Goal: Find specific page/section: Find specific page/section

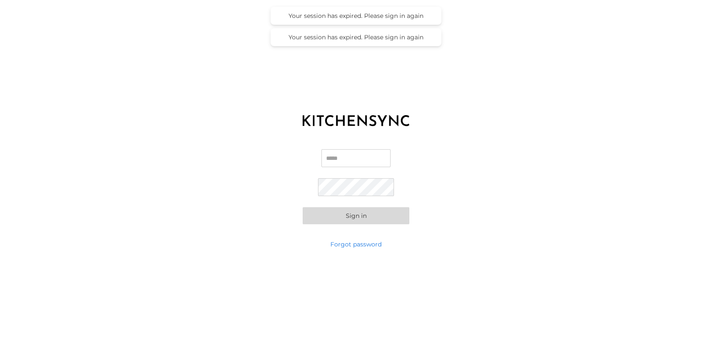
click at [333, 169] on label "Email" at bounding box center [355, 161] width 69 height 25
click at [333, 167] on input "Email" at bounding box center [355, 158] width 69 height 18
click at [333, 153] on input "Email" at bounding box center [355, 158] width 69 height 18
type input "**********"
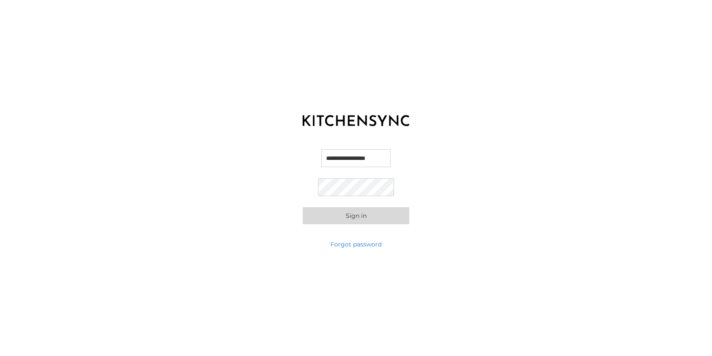
click at [362, 220] on button "Sign in" at bounding box center [356, 215] width 107 height 17
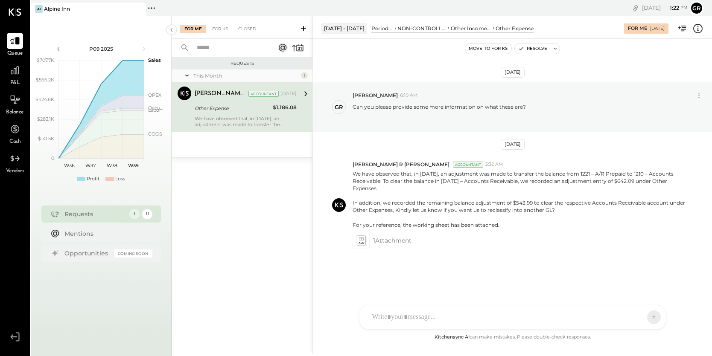
click at [19, 81] on span "P&L" at bounding box center [15, 83] width 10 height 8
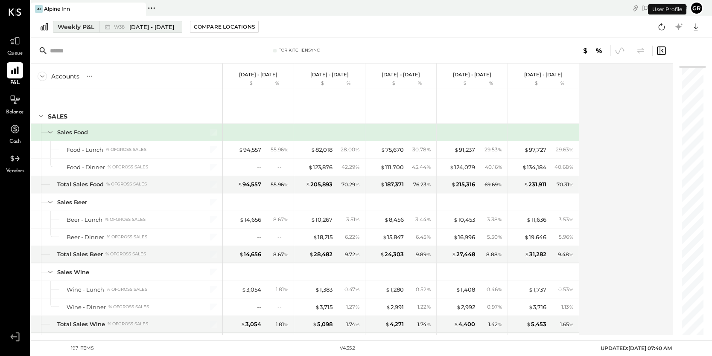
click at [87, 27] on div "Weekly P&L" at bounding box center [76, 27] width 37 height 9
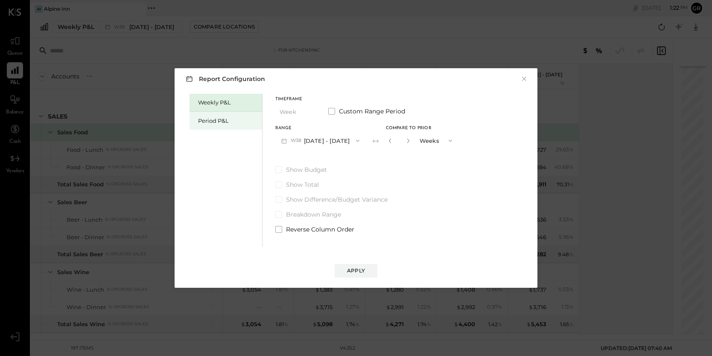
click at [234, 121] on div "Period P&L" at bounding box center [228, 121] width 60 height 8
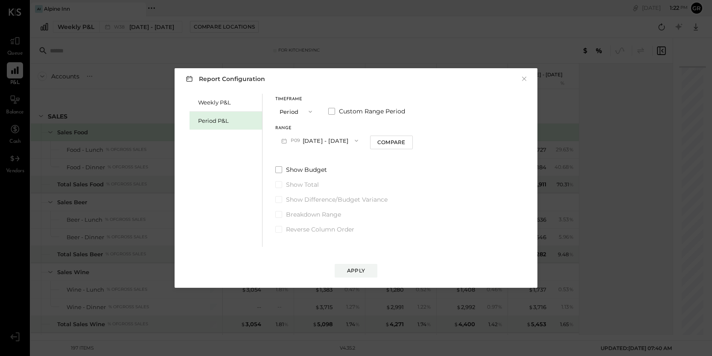
click at [310, 111] on icon "button" at bounding box center [310, 111] width 7 height 7
click at [294, 143] on div "YTD" at bounding box center [297, 141] width 42 height 15
click at [347, 111] on div "Compare" at bounding box center [349, 112] width 28 height 7
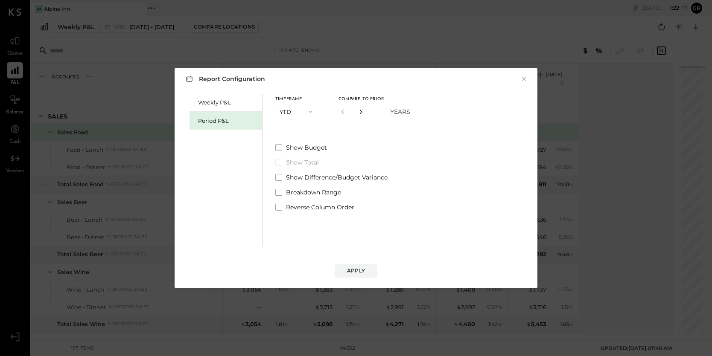
click at [359, 112] on icon "button" at bounding box center [360, 111] width 5 height 5
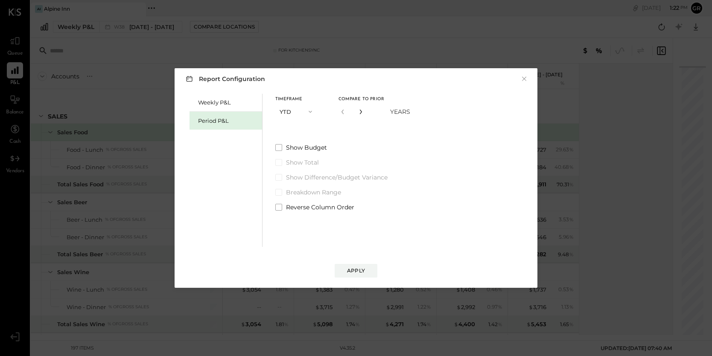
click at [359, 112] on icon "button" at bounding box center [360, 111] width 5 height 5
click at [345, 110] on icon "button" at bounding box center [342, 111] width 5 height 5
type input "*"
click at [356, 269] on div "Apply" at bounding box center [356, 270] width 18 height 7
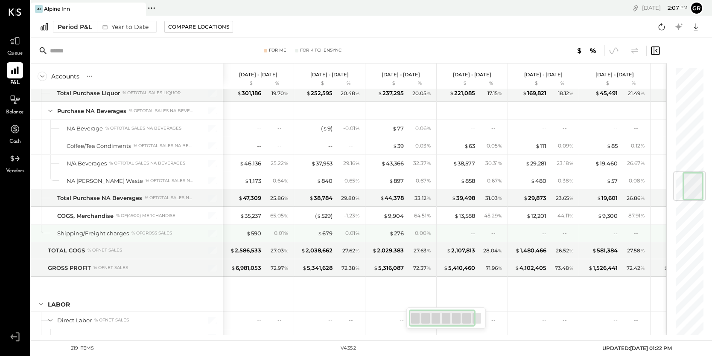
scroll to position [878, 0]
